Goal: Complete application form

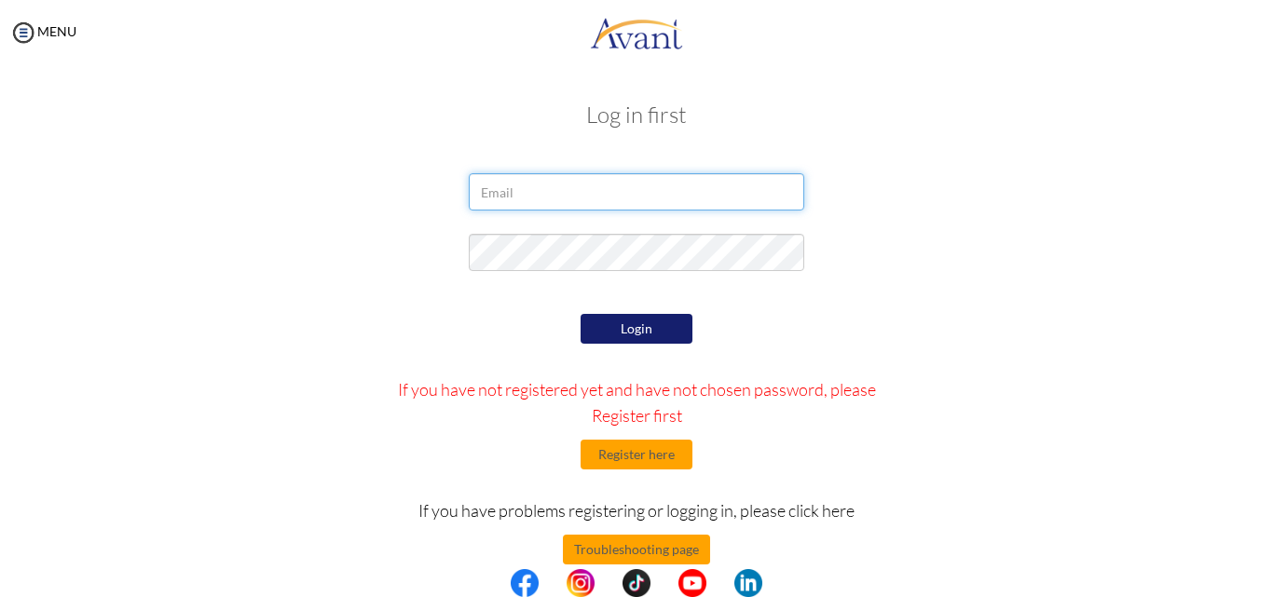
click at [489, 192] on input "email" at bounding box center [636, 191] width 335 height 37
type input "[EMAIL_ADDRESS][DOMAIN_NAME]"
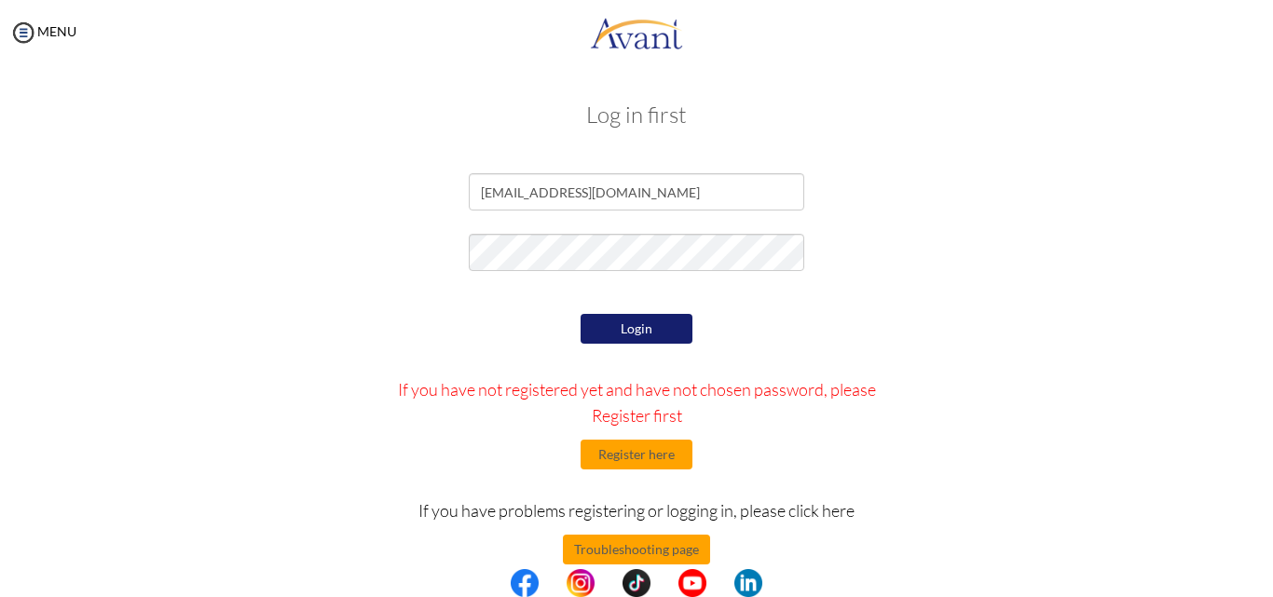
click at [664, 328] on button "Login" at bounding box center [636, 329] width 112 height 30
click at [635, 321] on button "Login" at bounding box center [636, 329] width 112 height 30
click at [651, 456] on button "Register here" at bounding box center [636, 455] width 112 height 30
click at [629, 323] on button "Login" at bounding box center [636, 329] width 112 height 30
click at [632, 453] on button "Register here" at bounding box center [636, 455] width 112 height 30
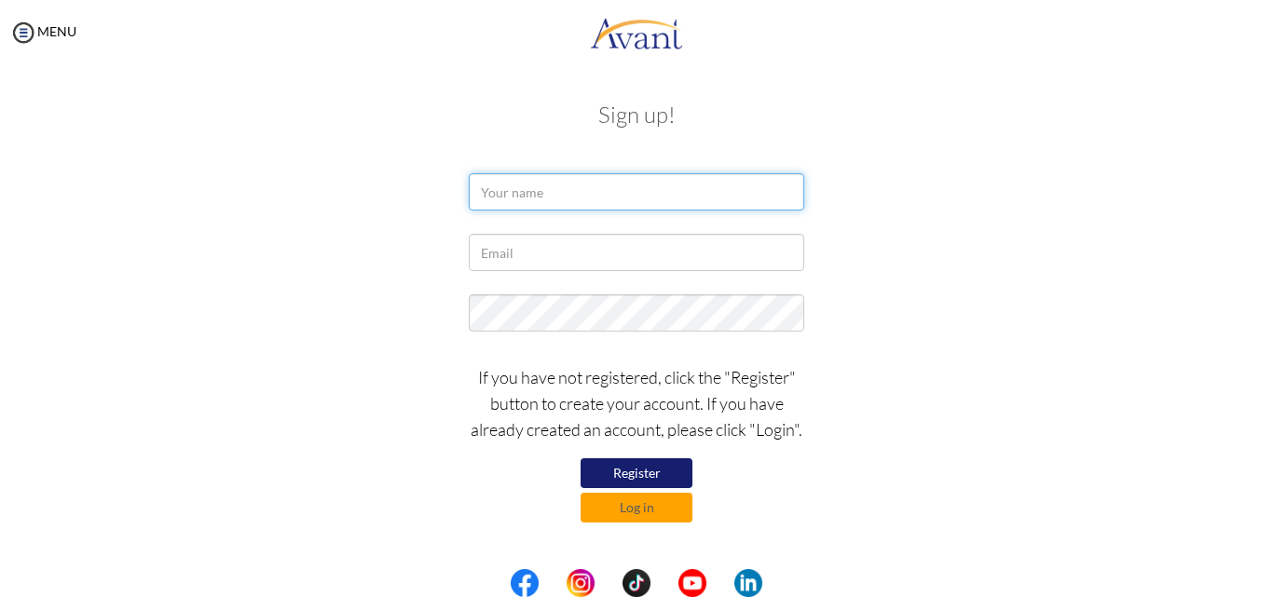
click at [500, 198] on input "text" at bounding box center [636, 191] width 335 height 37
type input "Peter Karanja"
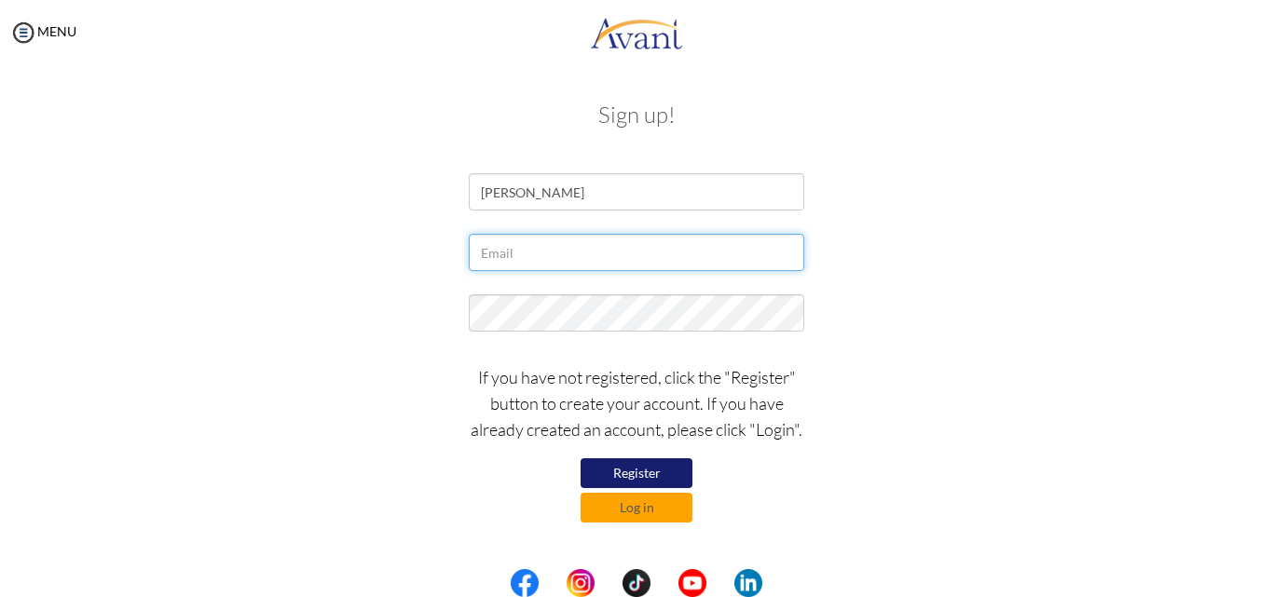
click at [534, 253] on input "text" at bounding box center [636, 252] width 335 height 37
type input "[EMAIL_ADDRESS][DOMAIN_NAME]"
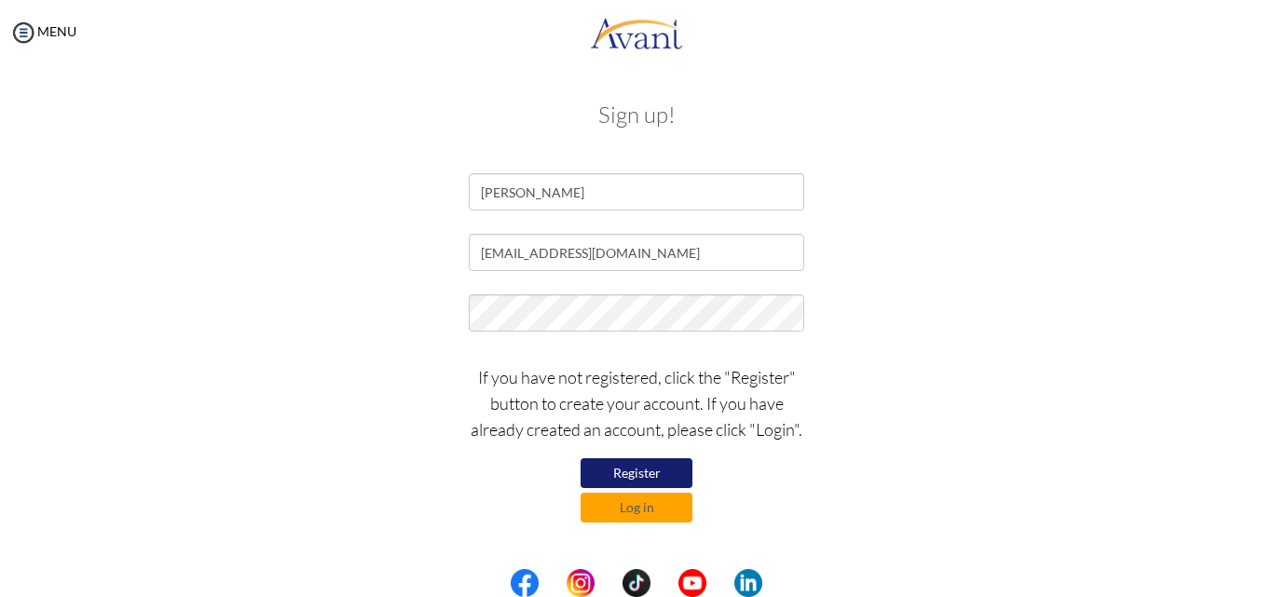
click at [666, 471] on button "Register" at bounding box center [636, 473] width 112 height 30
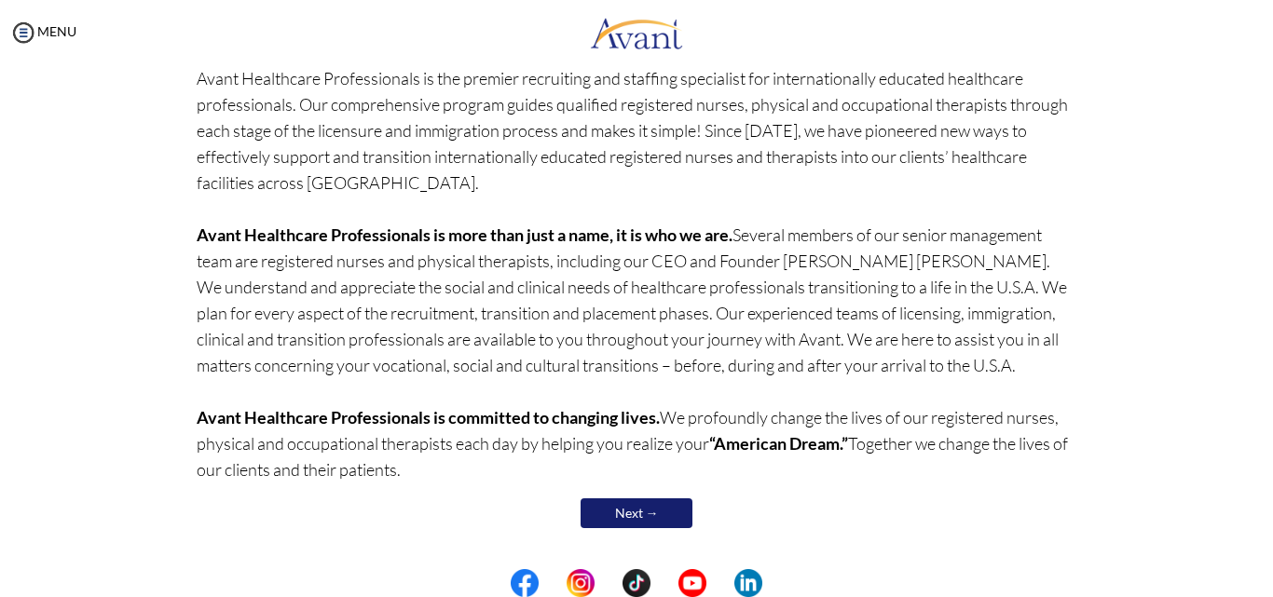
scroll to position [156, 0]
click at [643, 507] on link "Next →" at bounding box center [636, 513] width 112 height 30
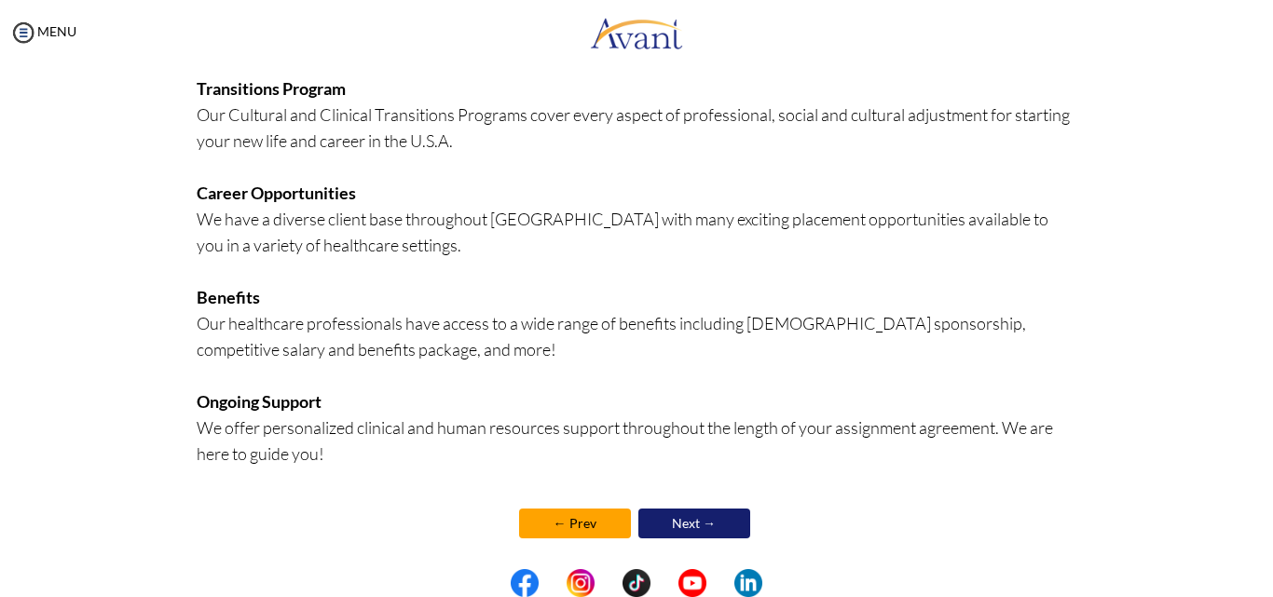
scroll to position [450, 0]
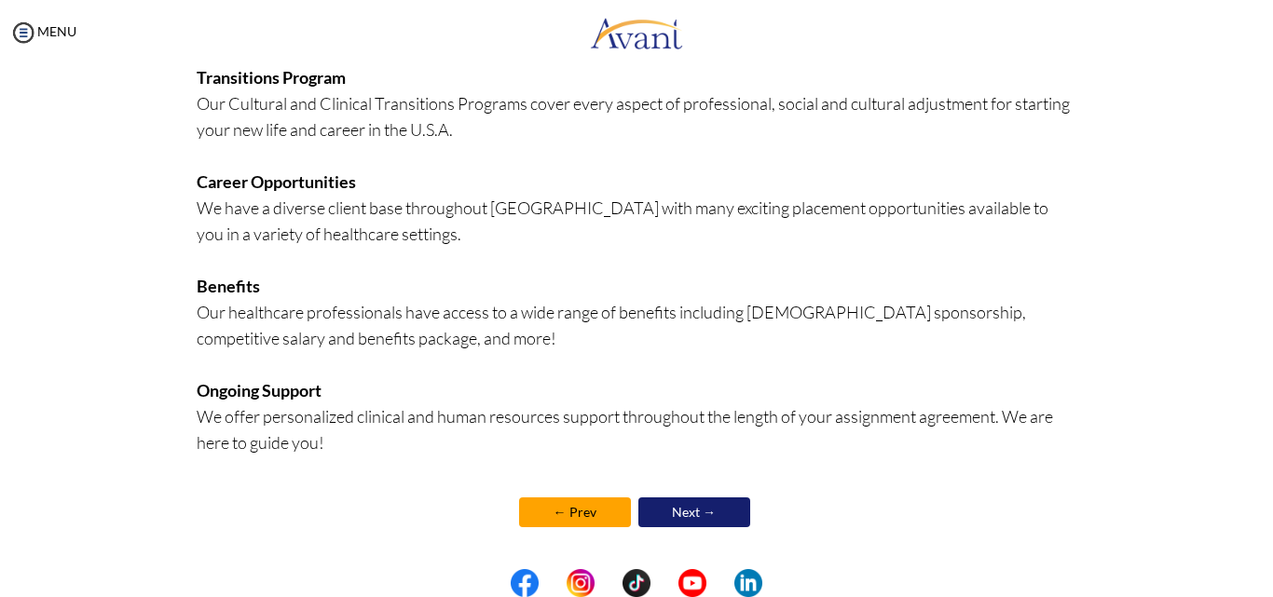
click at [695, 515] on link "Next →" at bounding box center [694, 513] width 112 height 30
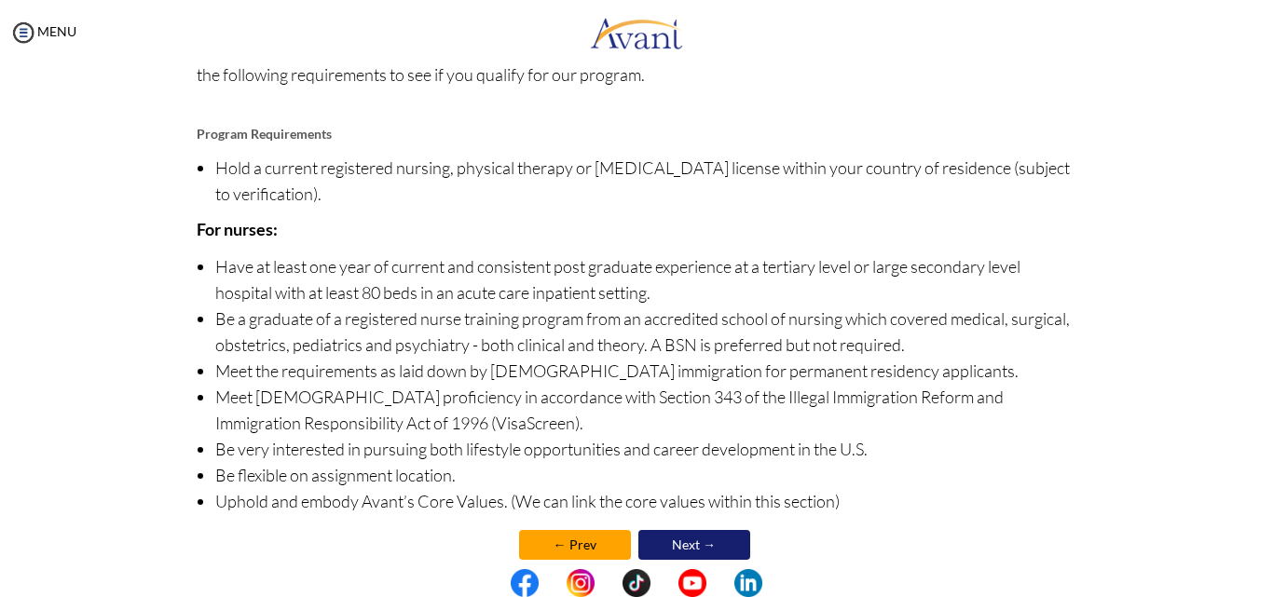
scroll to position [213, 0]
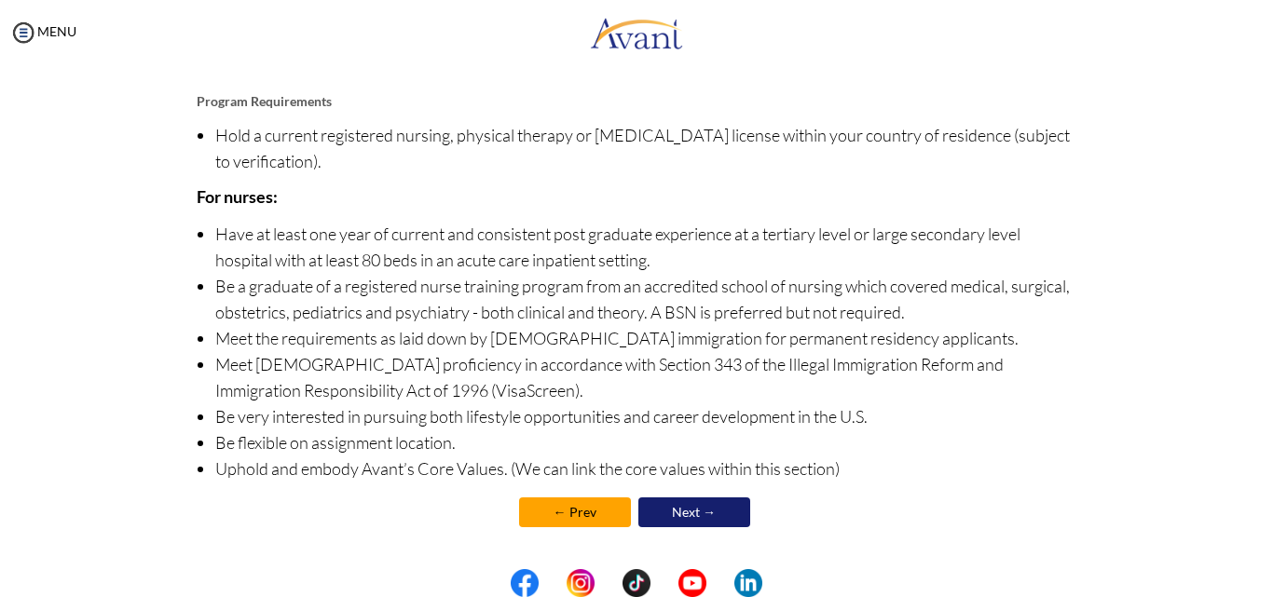
click at [689, 511] on link "Next →" at bounding box center [694, 513] width 112 height 30
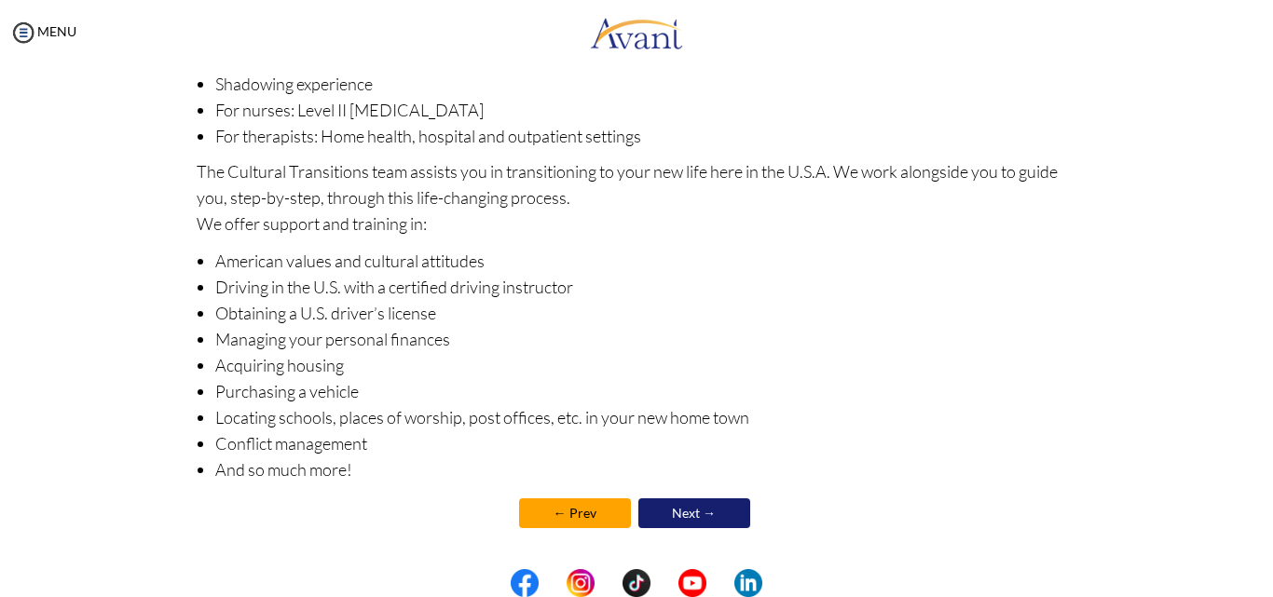
scroll to position [288, 0]
click at [689, 514] on link "Next →" at bounding box center [694, 513] width 112 height 30
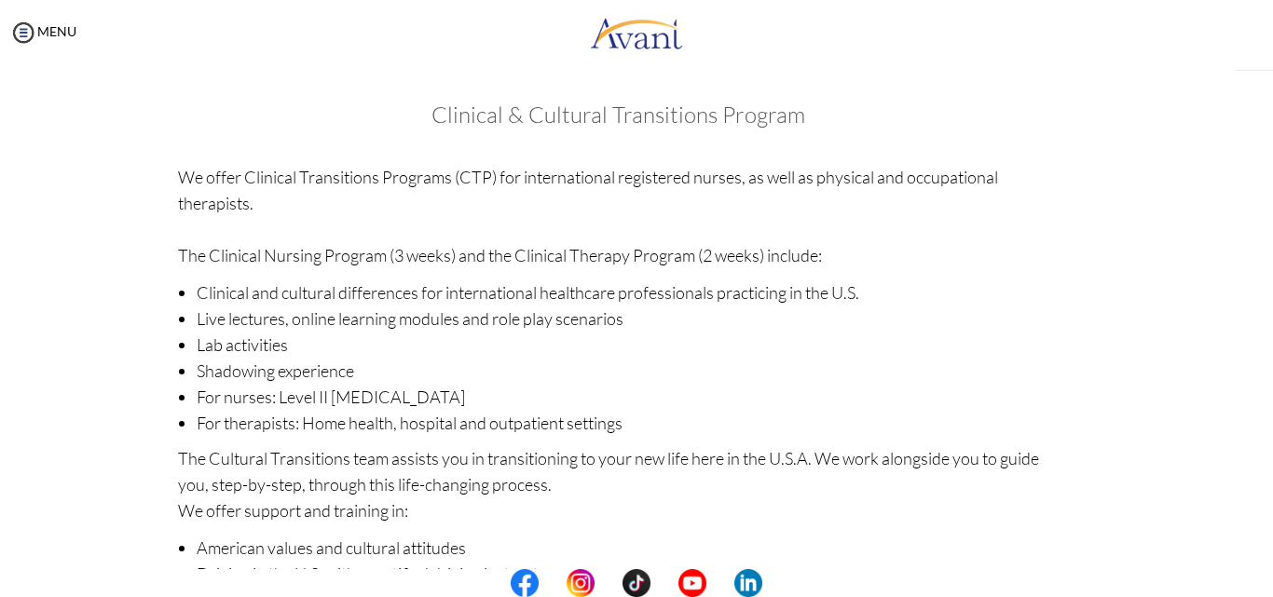
scroll to position [290, 0]
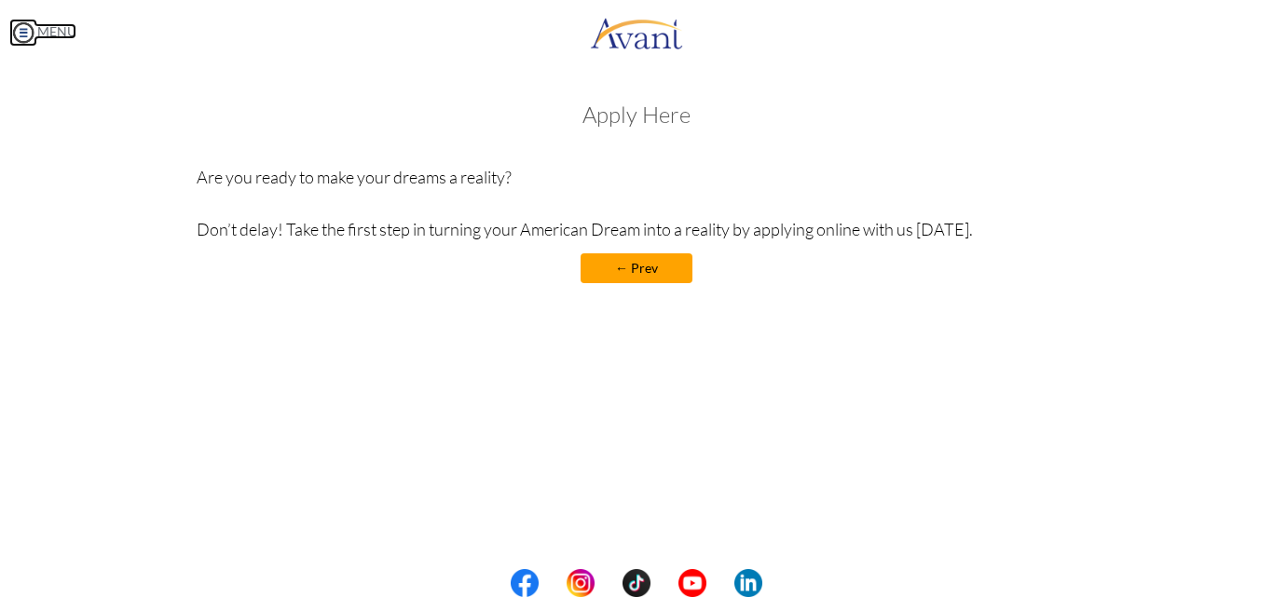
click at [65, 33] on link "MENU" at bounding box center [42, 31] width 67 height 16
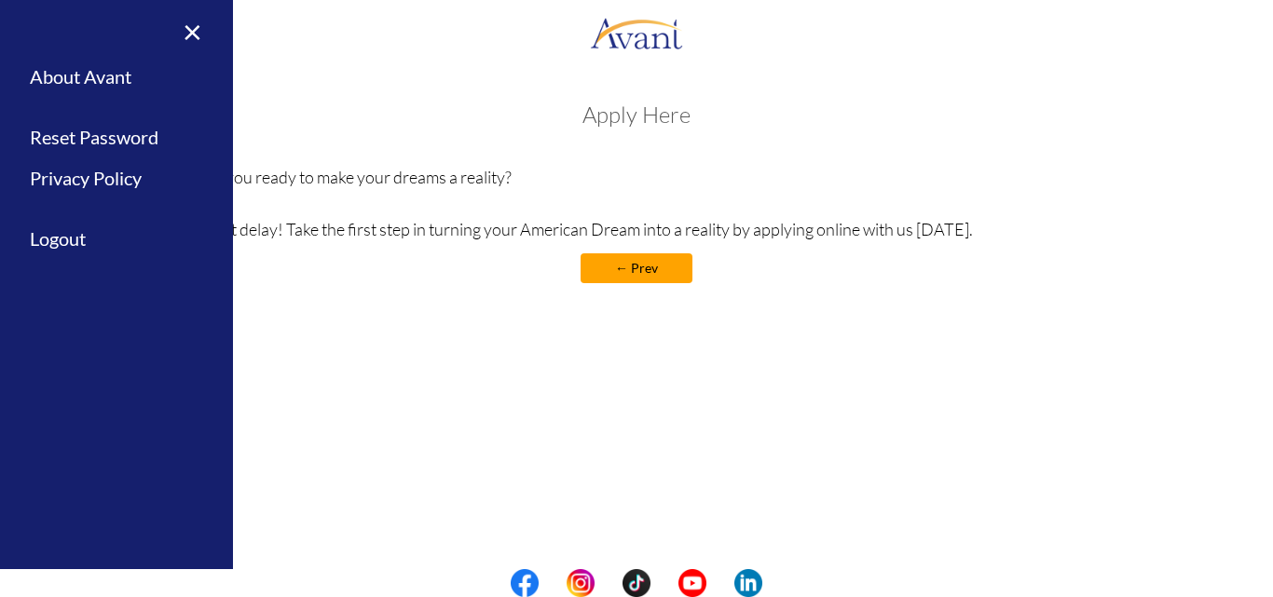
click at [375, 111] on h3 "Apply Here" at bounding box center [637, 114] width 881 height 24
click at [194, 26] on link "×" at bounding box center [181, 31] width 57 height 62
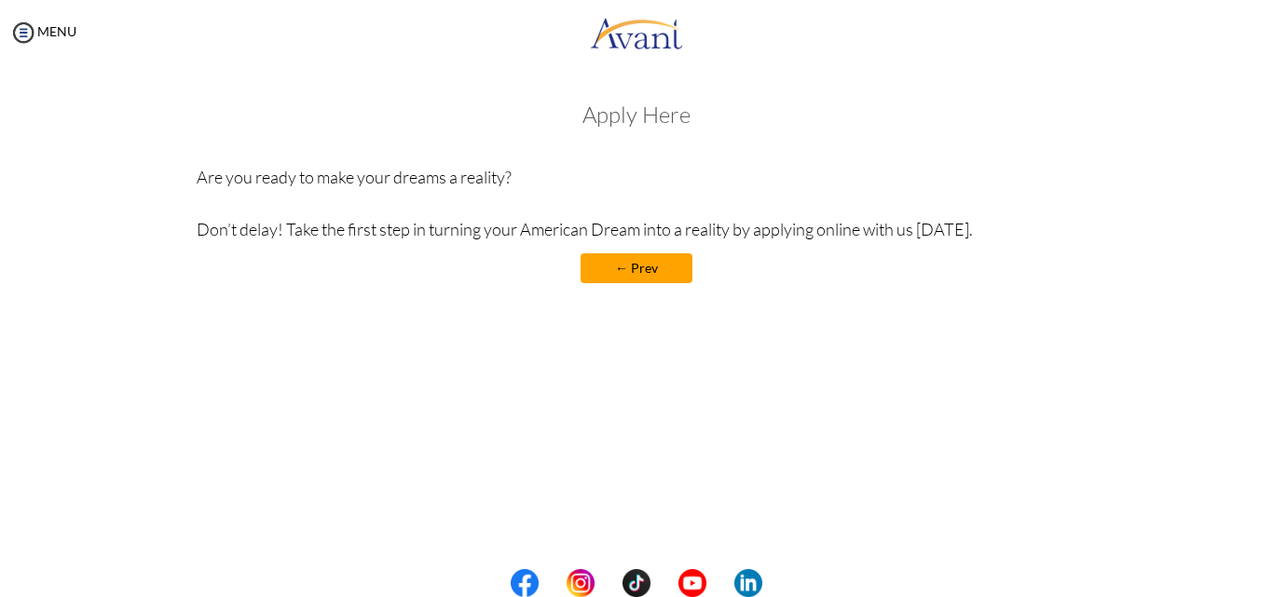
click at [645, 117] on h3 "Apply Here" at bounding box center [637, 114] width 881 height 24
click at [648, 272] on link "← Prev" at bounding box center [636, 268] width 112 height 30
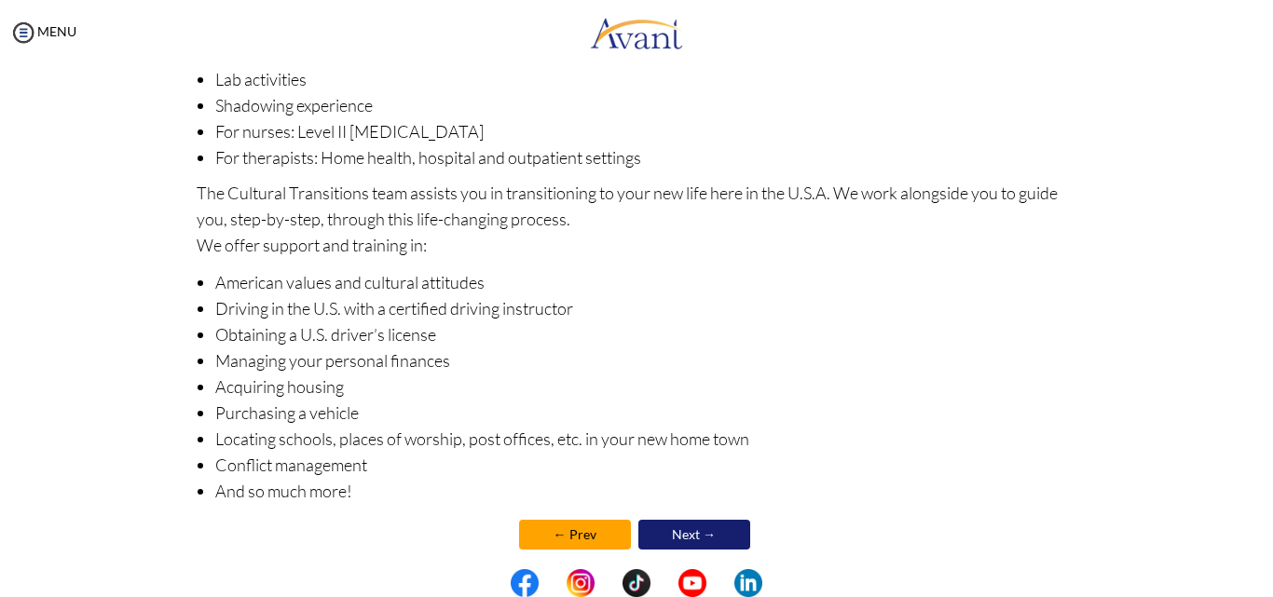
scroll to position [288, 0]
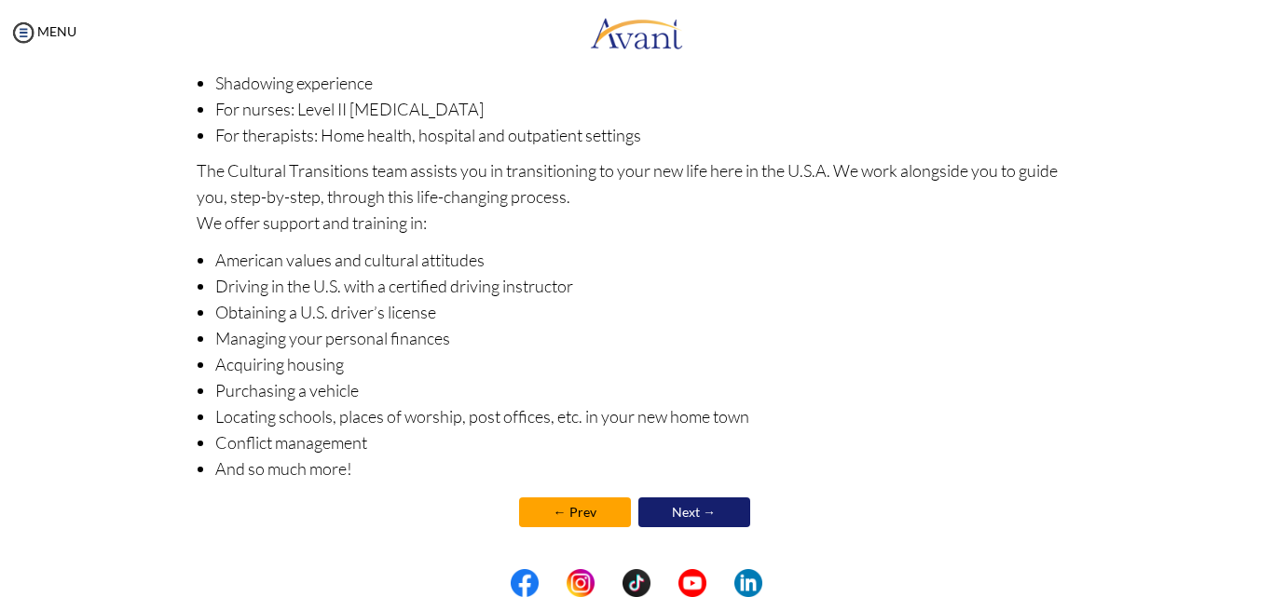
click at [721, 517] on link "Next →" at bounding box center [694, 513] width 112 height 30
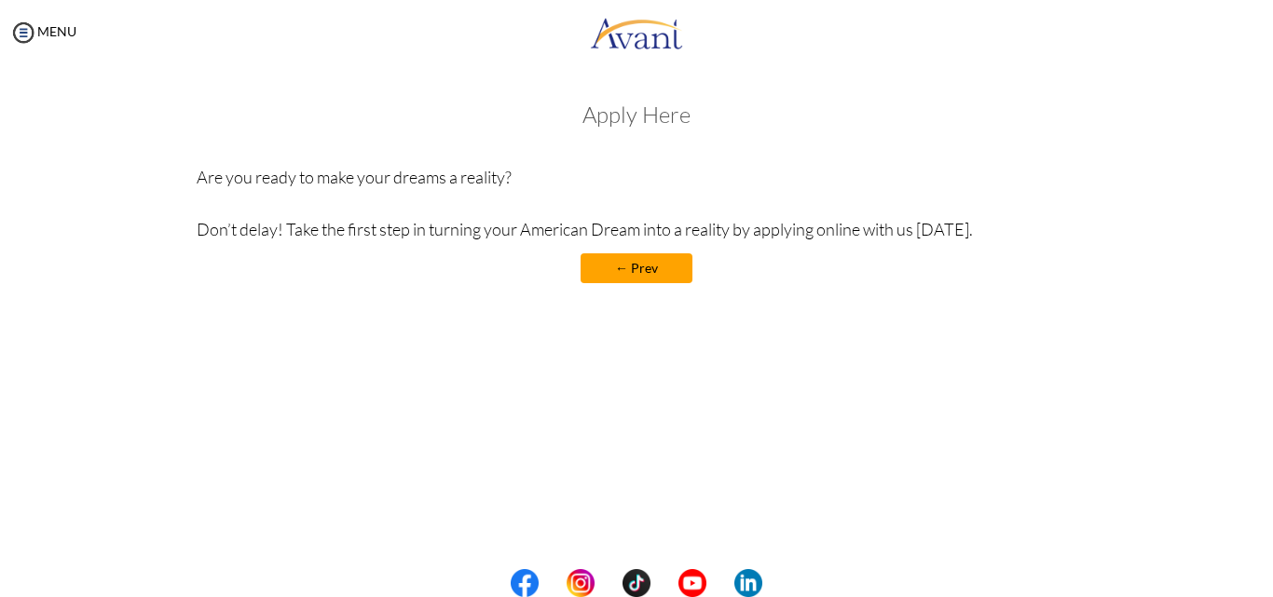
click at [662, 265] on link "← Prev" at bounding box center [636, 268] width 112 height 30
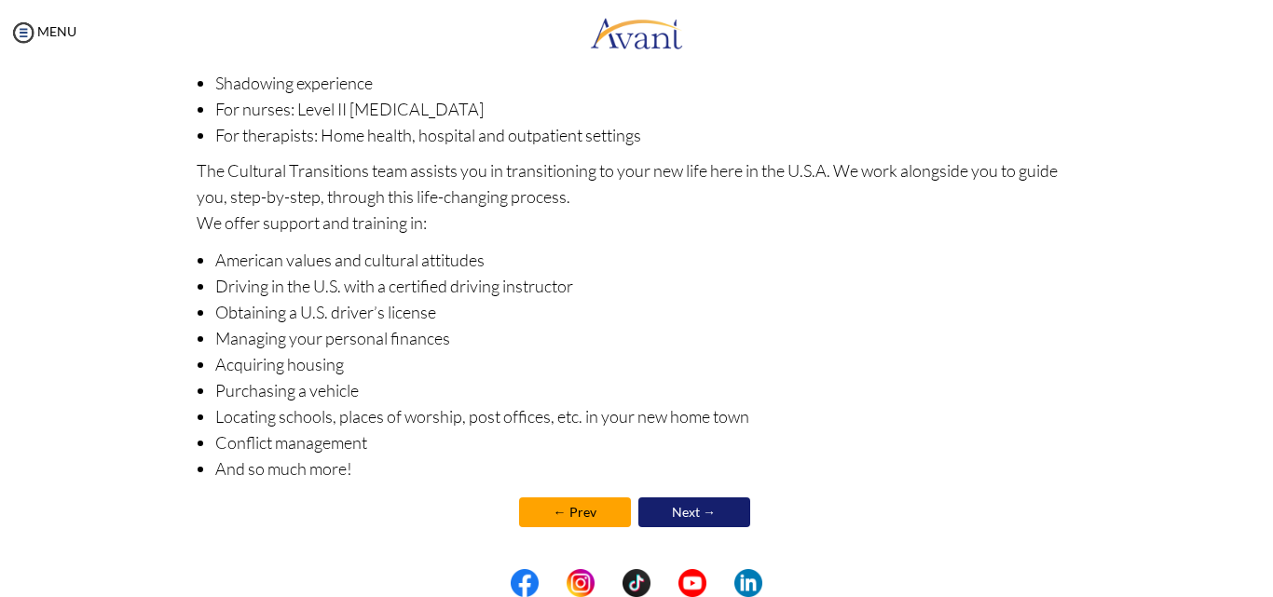
click at [575, 512] on link "← Prev" at bounding box center [575, 513] width 112 height 30
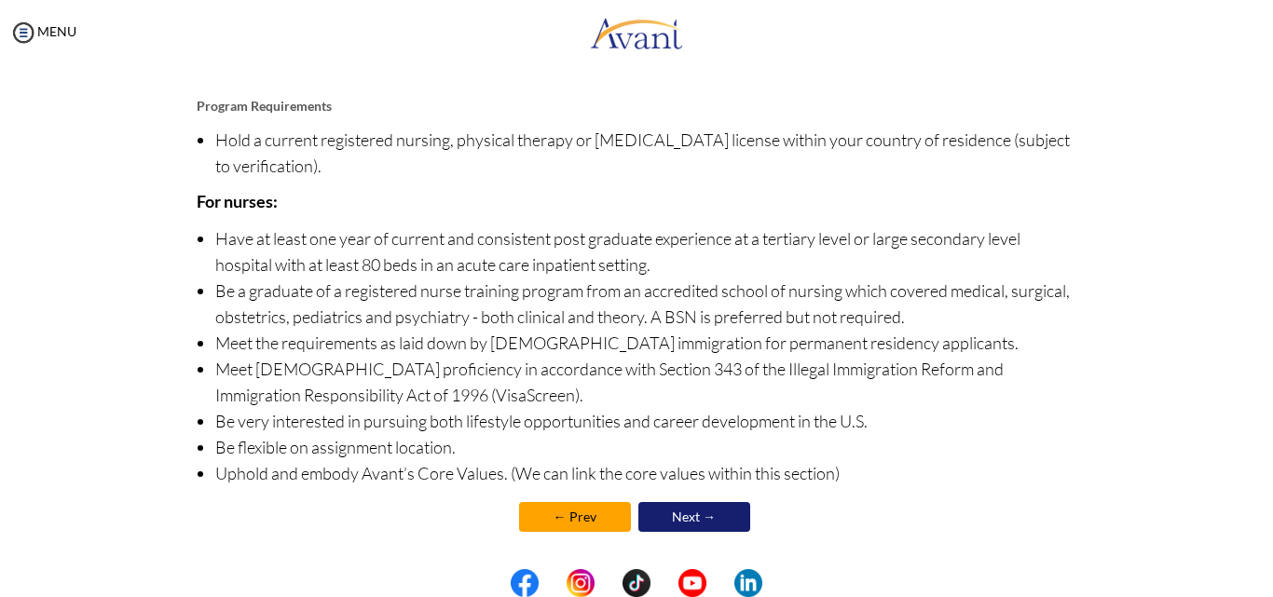
scroll to position [213, 0]
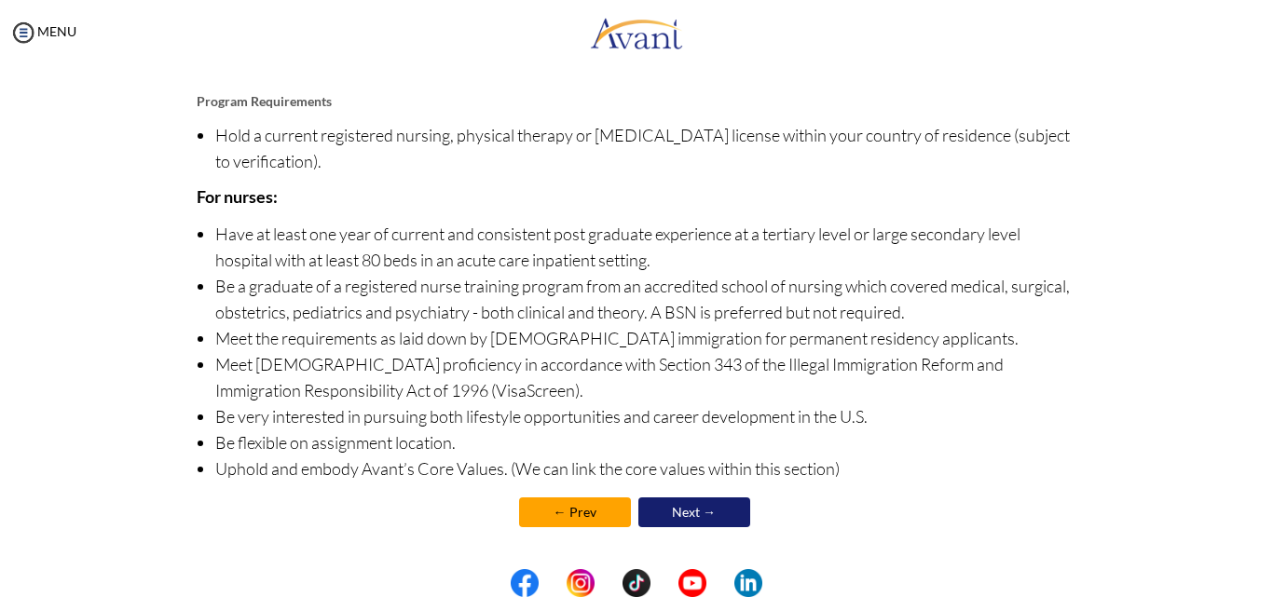
click at [577, 504] on link "← Prev" at bounding box center [575, 513] width 112 height 30
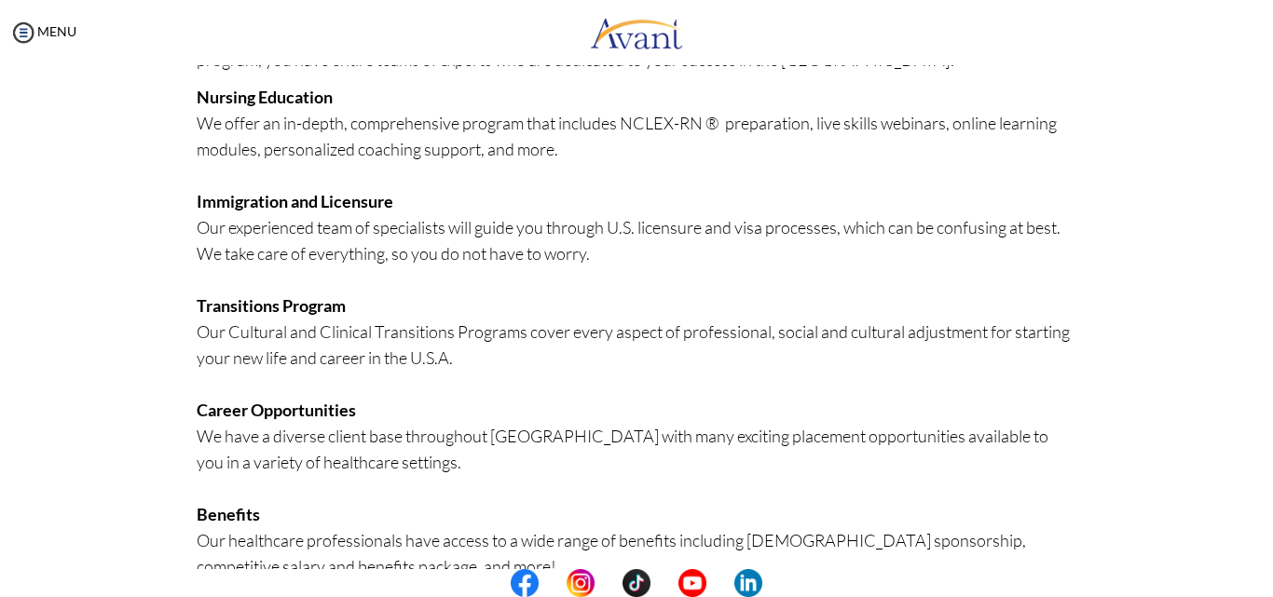
scroll to position [450, 0]
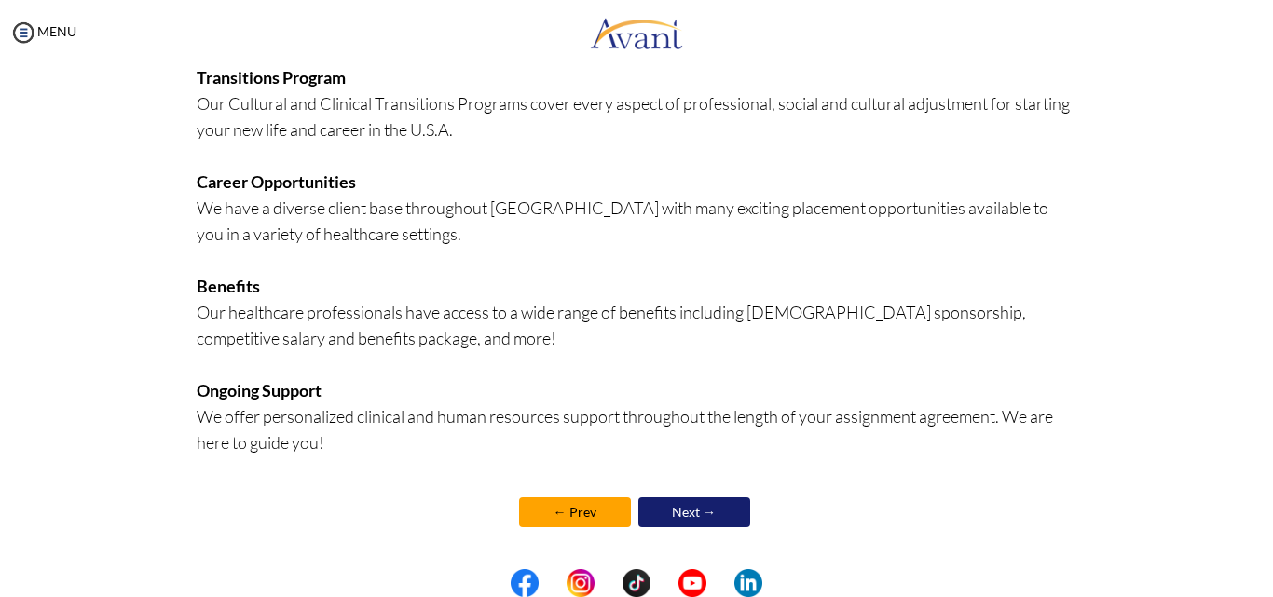
click at [570, 510] on link "← Prev" at bounding box center [575, 513] width 112 height 30
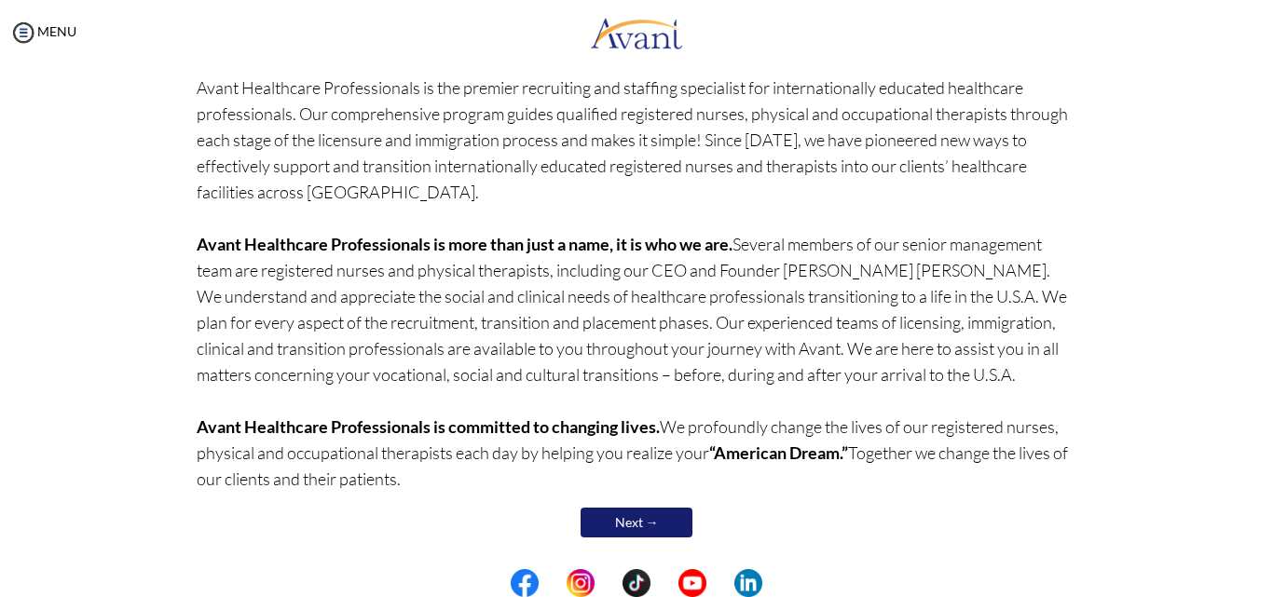
scroll to position [156, 0]
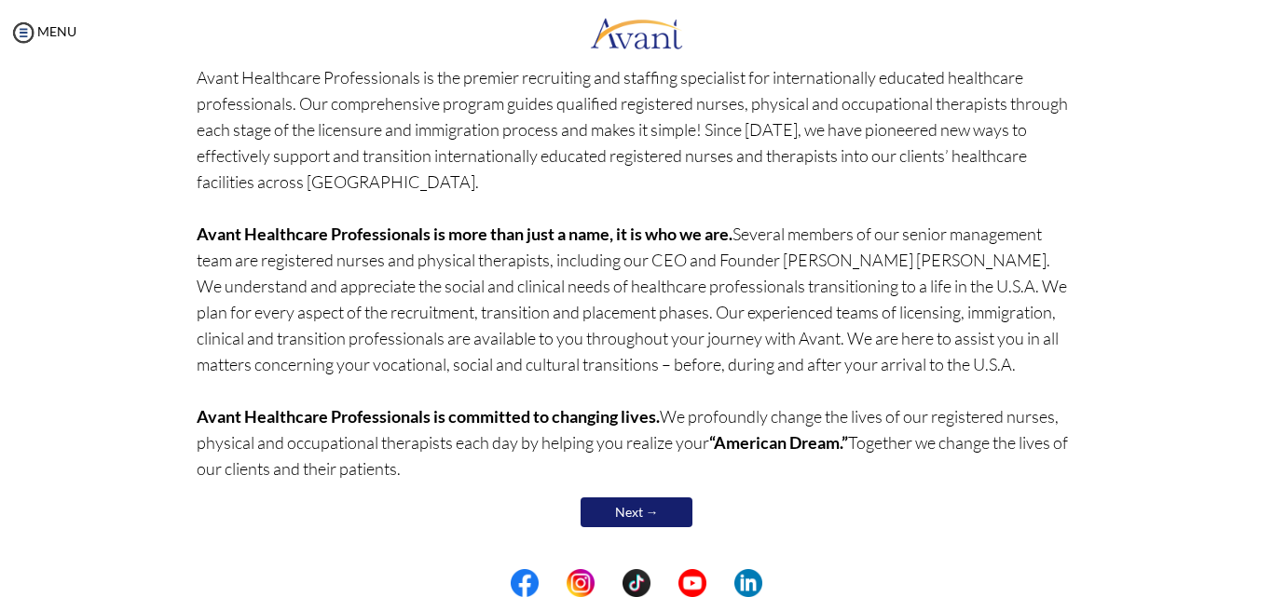
click at [629, 516] on link "Next →" at bounding box center [636, 513] width 112 height 30
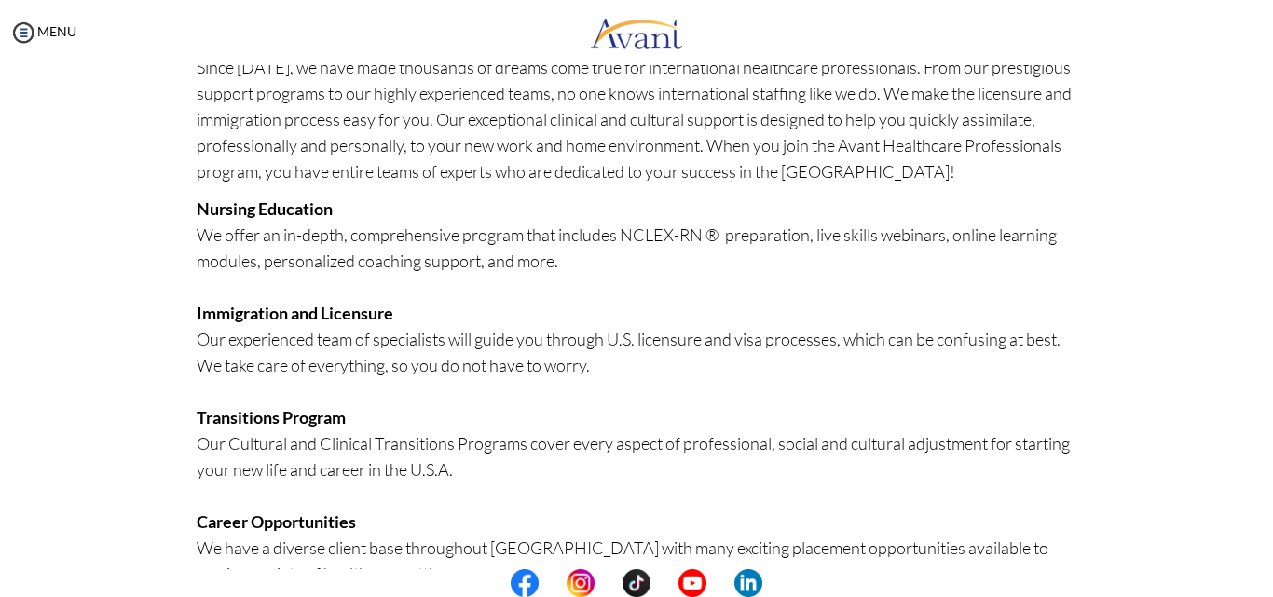
scroll to position [450, 0]
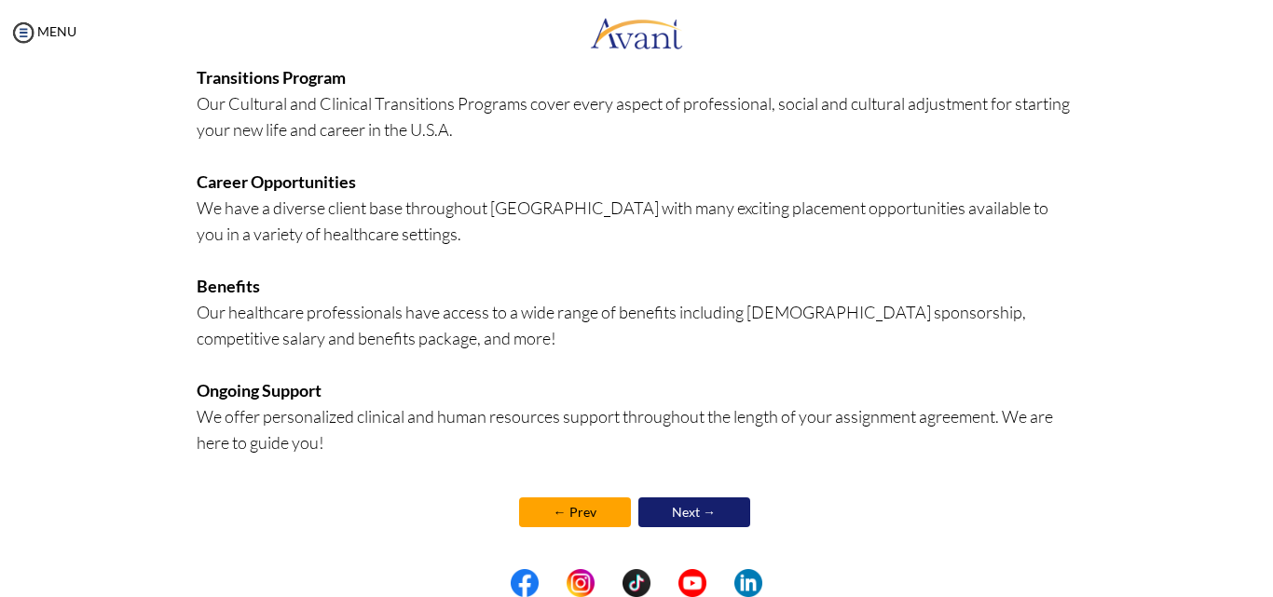
click at [662, 512] on link "Next →" at bounding box center [694, 513] width 112 height 30
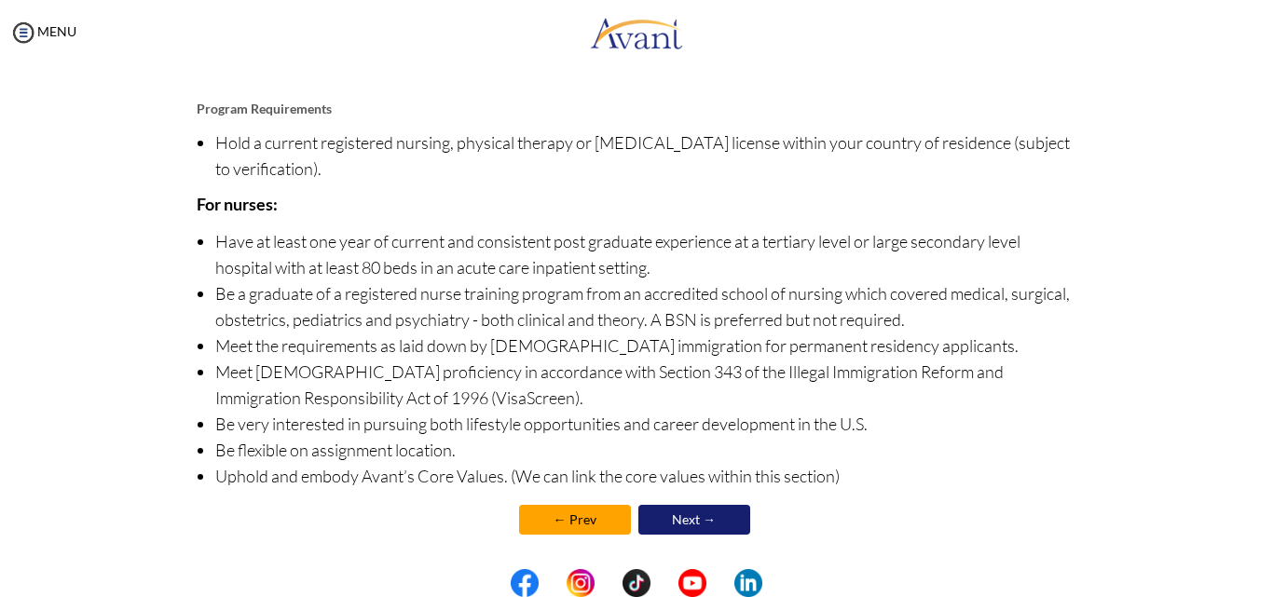
scroll to position [213, 0]
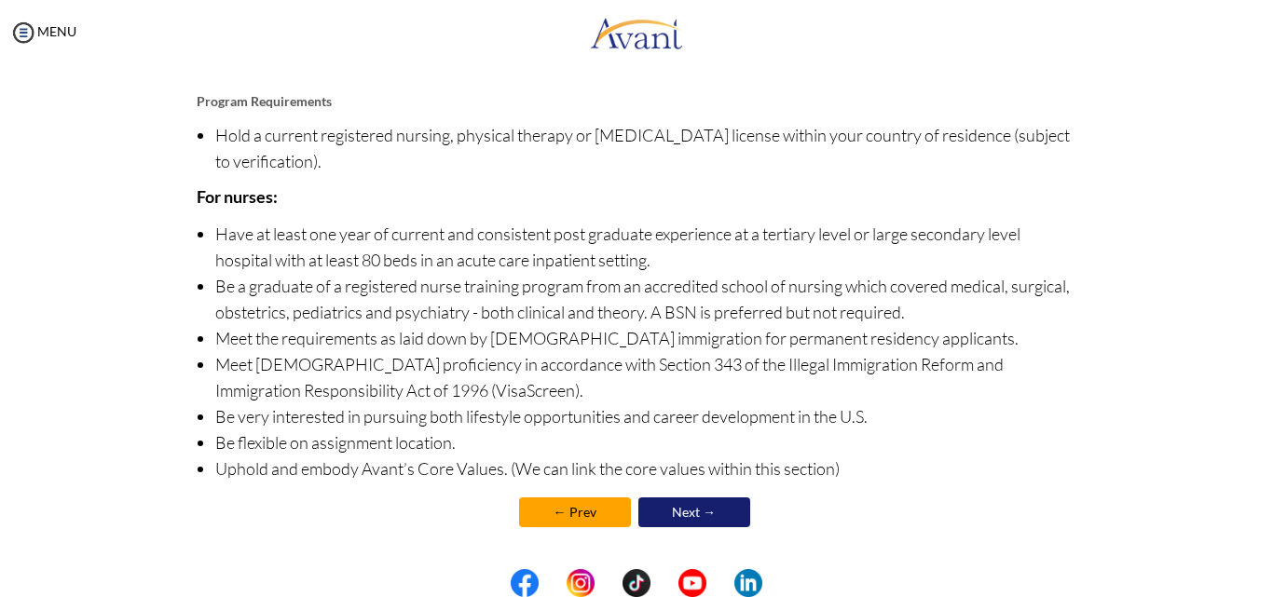
click at [658, 511] on link "Next →" at bounding box center [694, 513] width 112 height 30
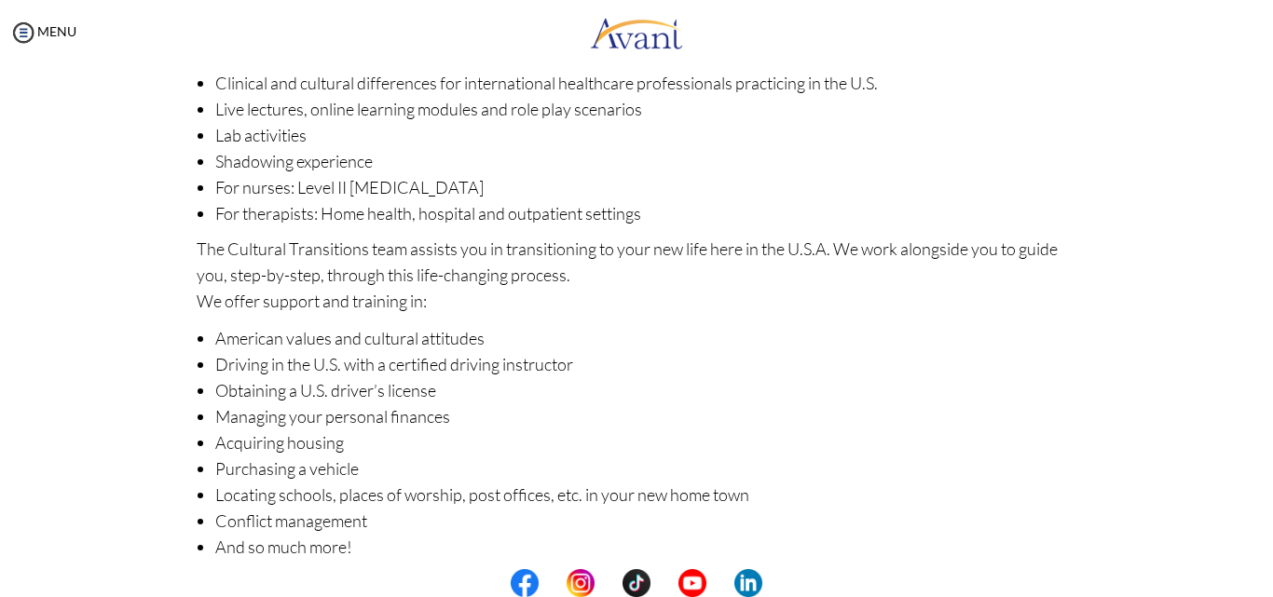
scroll to position [288, 0]
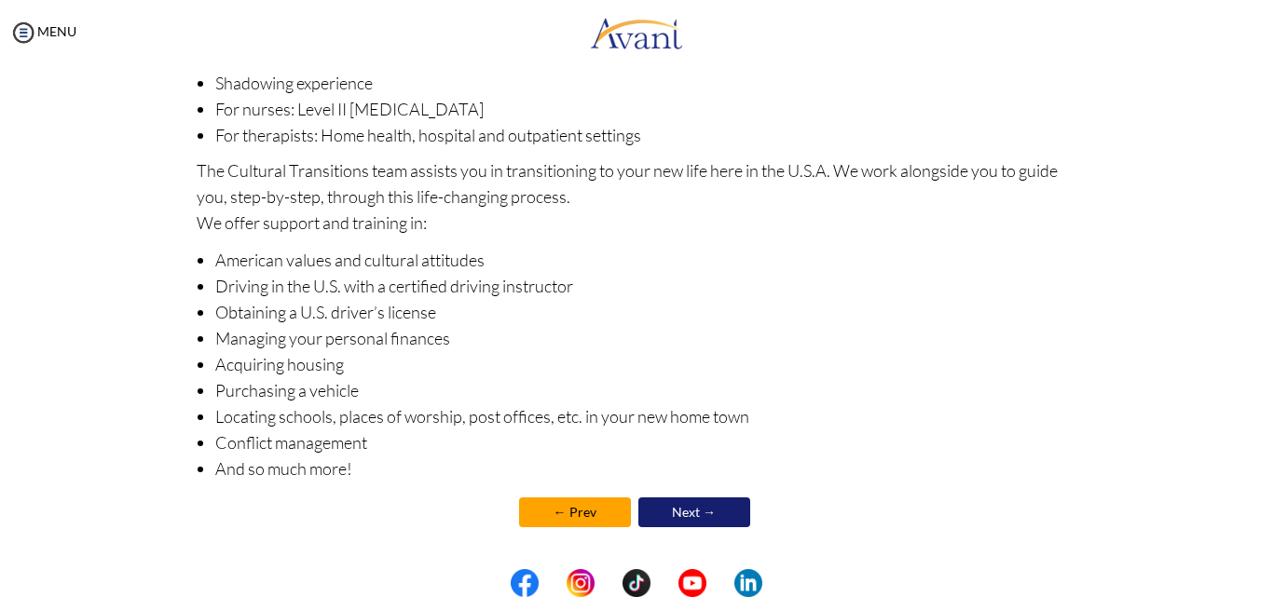
click at [656, 510] on link "Next →" at bounding box center [694, 513] width 112 height 30
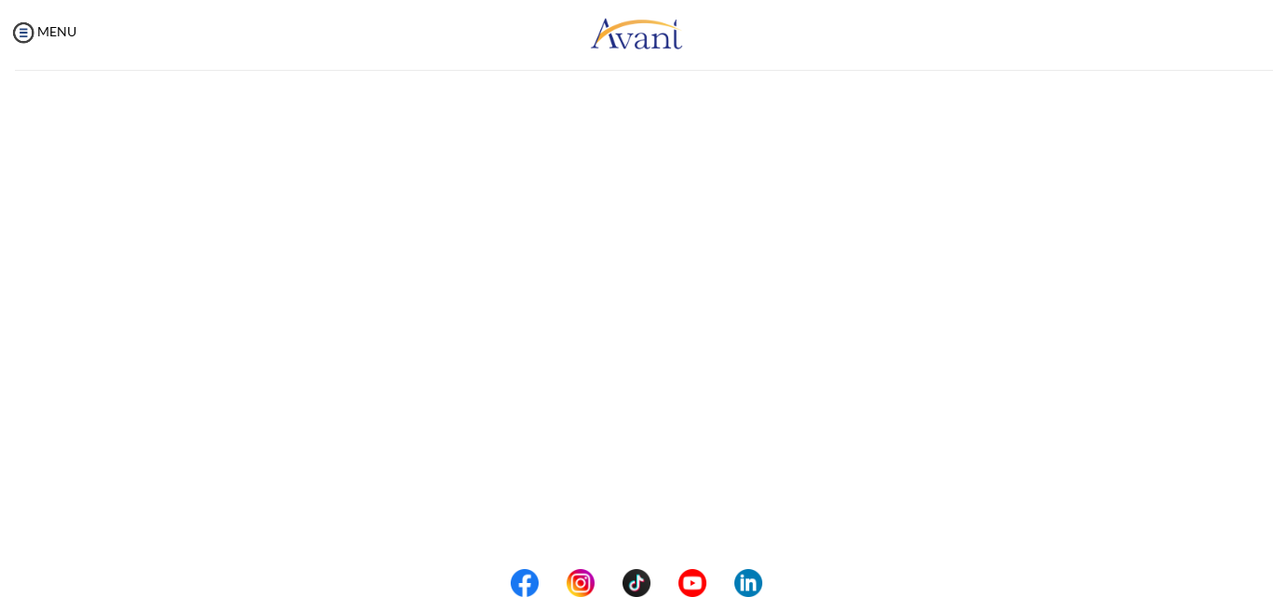
scroll to position [290, 0]
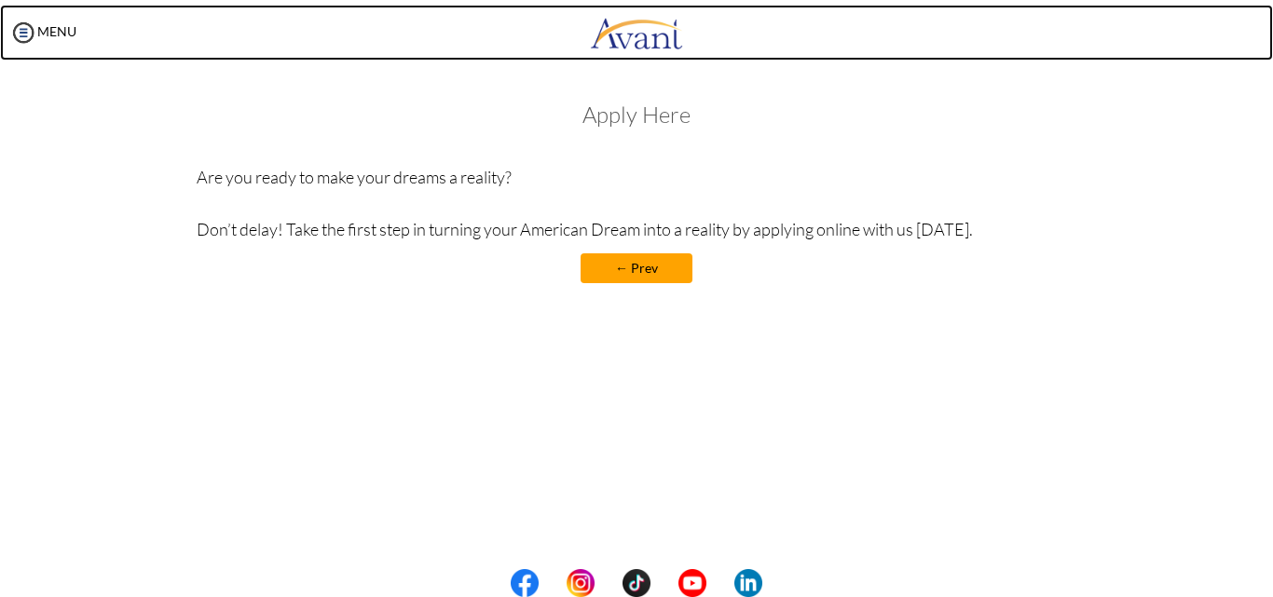
click at [640, 42] on img at bounding box center [636, 33] width 93 height 56
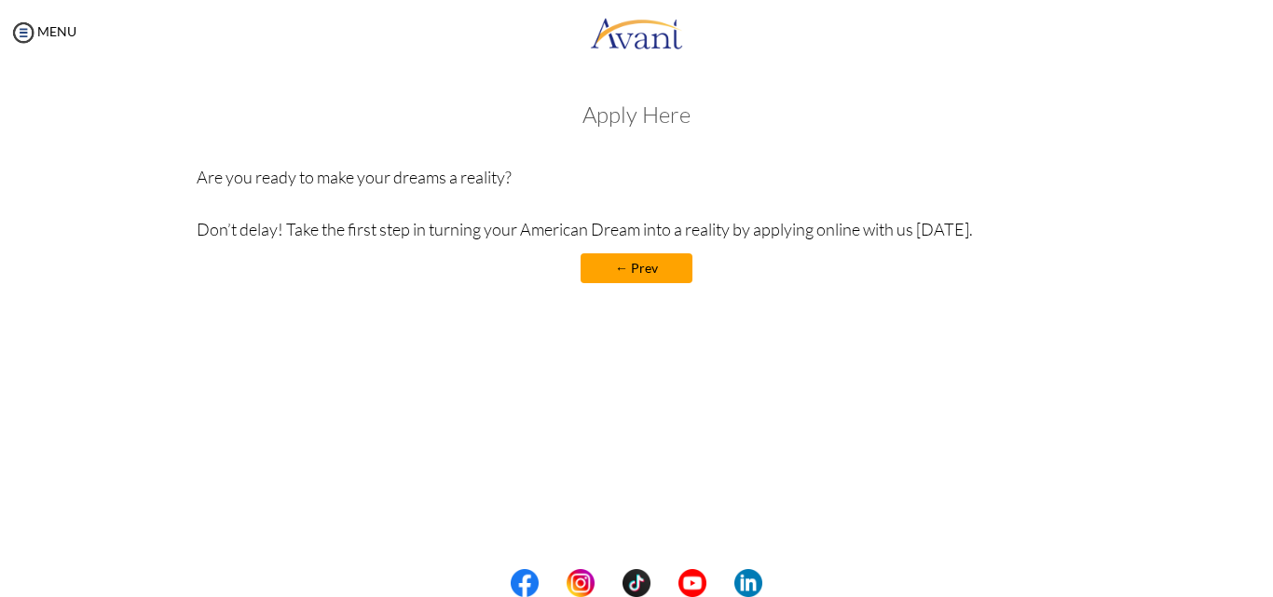
click at [649, 126] on h3 "Apply Here" at bounding box center [637, 114] width 881 height 24
click at [645, 117] on h3 "Apply Here" at bounding box center [637, 114] width 881 height 24
click at [657, 118] on h3 "Apply Here" at bounding box center [637, 114] width 881 height 24
